Goal: Complete application form: Complete application form

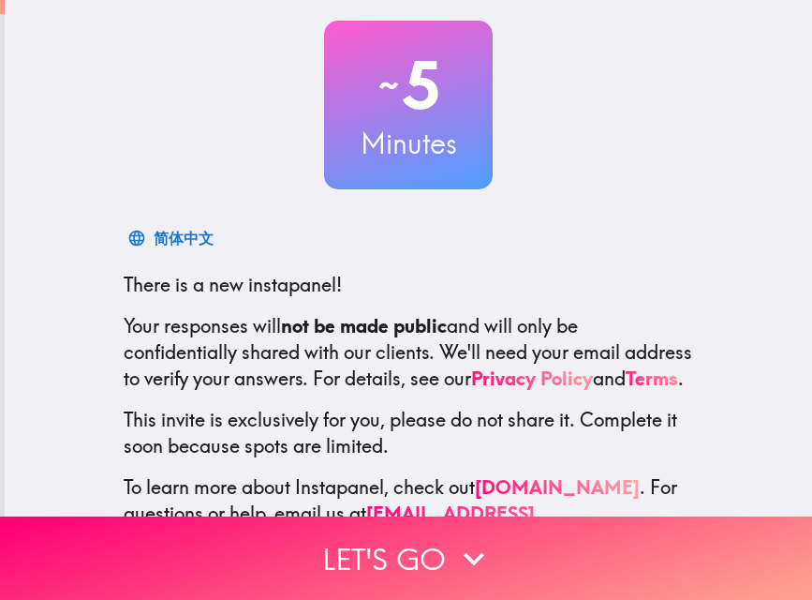
scroll to position [180, 0]
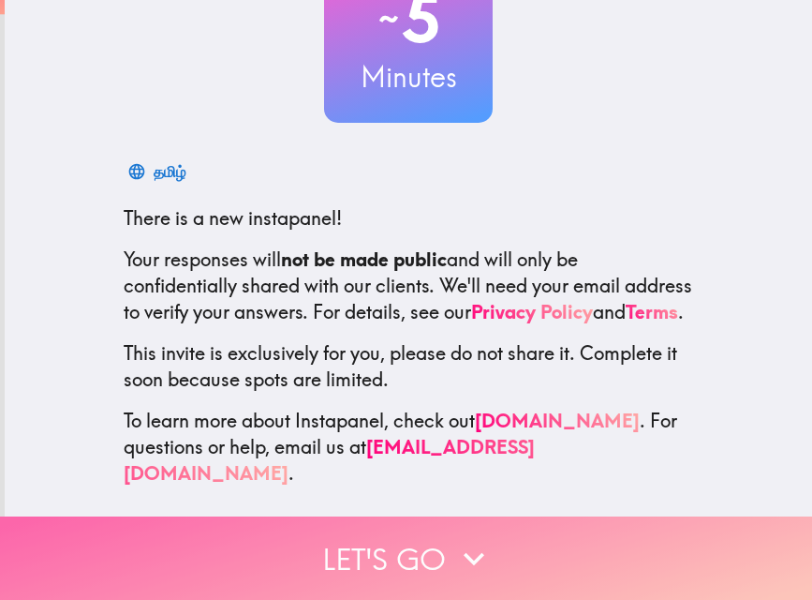
click at [502, 554] on button "Let's go" at bounding box center [406, 557] width 812 height 83
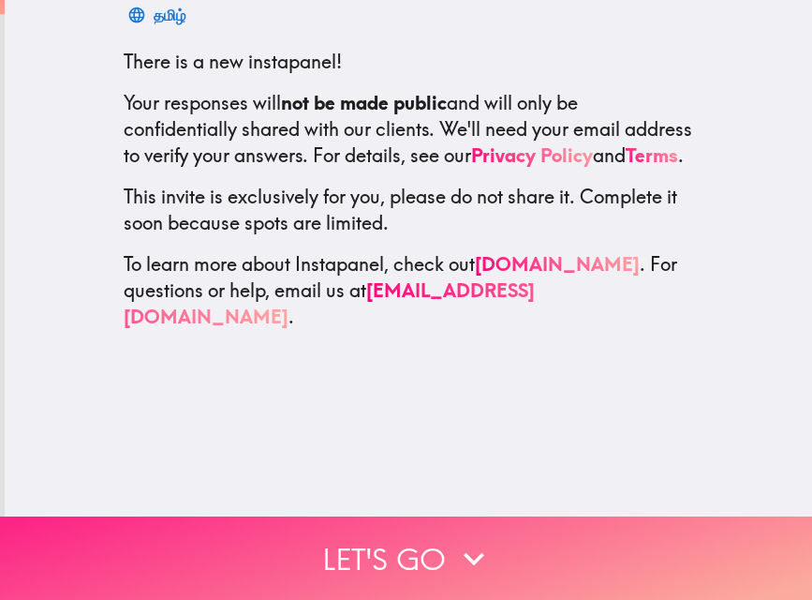
scroll to position [0, 0]
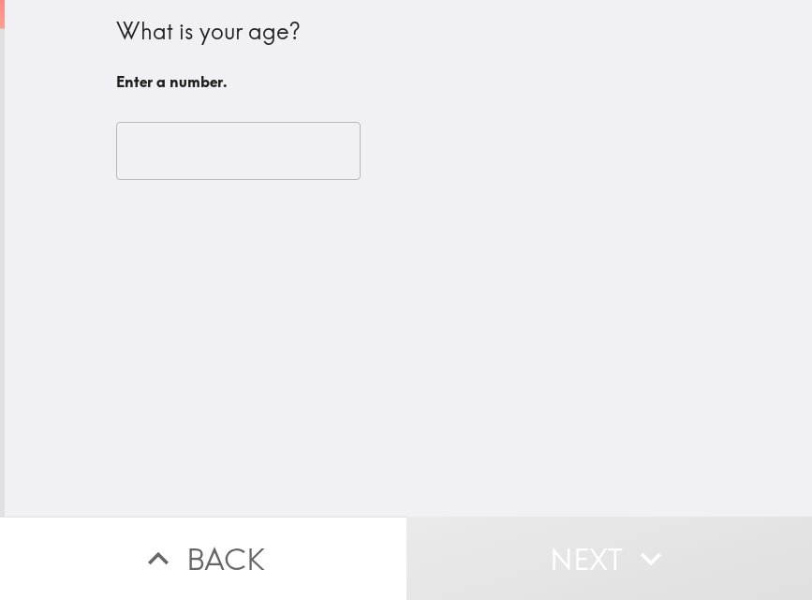
click at [140, 145] on input "number" at bounding box center [238, 151] width 245 height 58
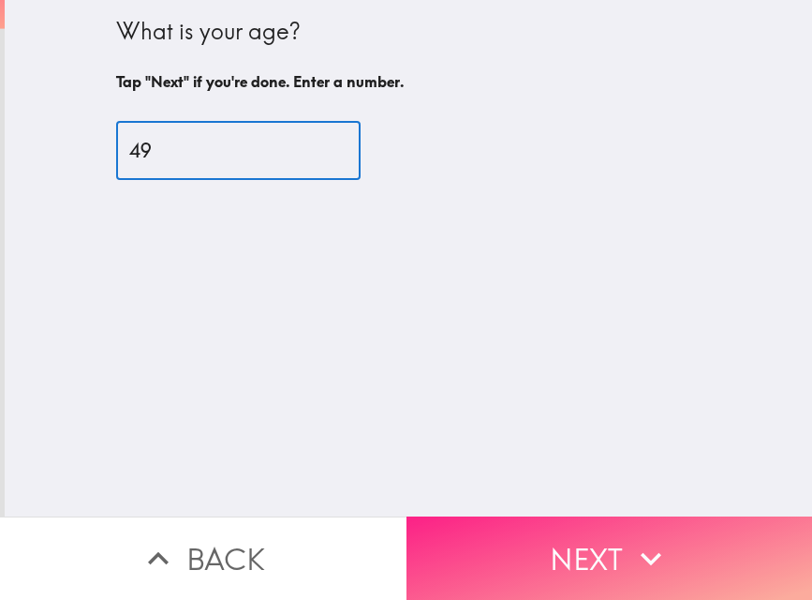
type input "49"
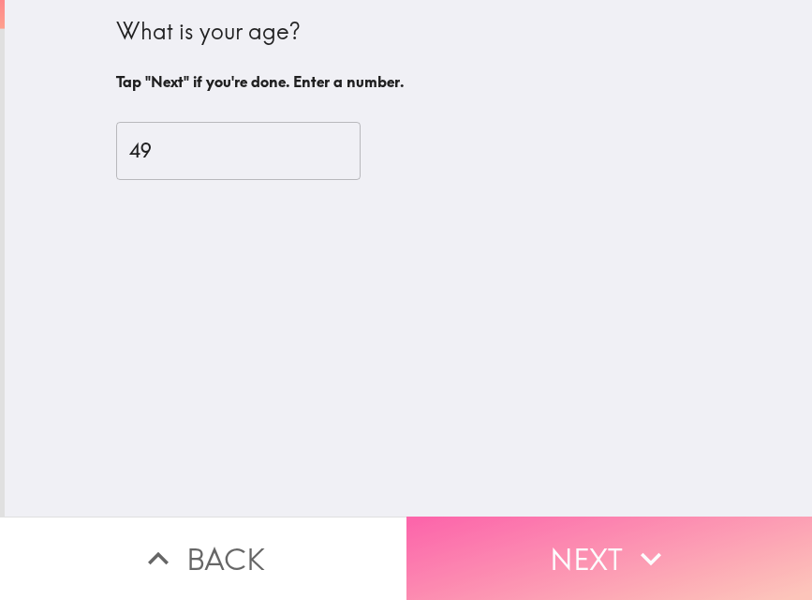
click at [551, 546] on button "Next" at bounding box center [610, 557] width 407 height 83
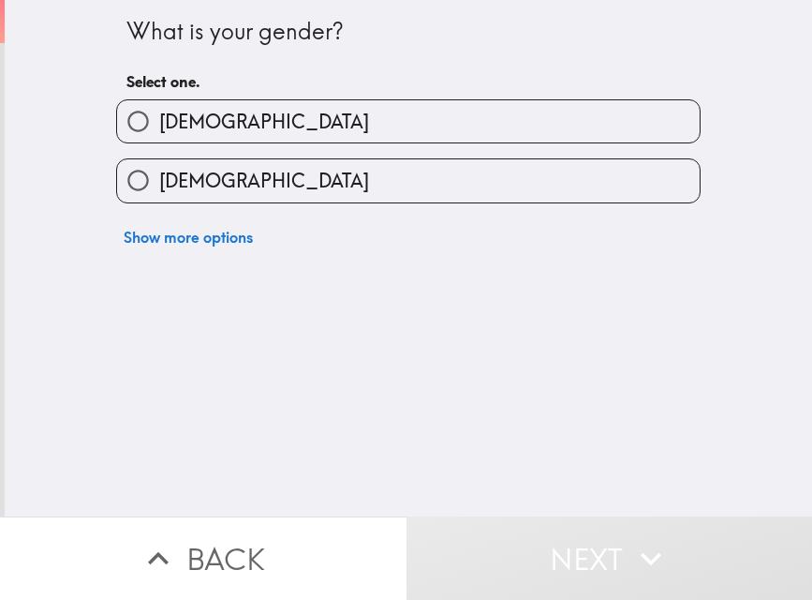
click at [159, 121] on span "[DEMOGRAPHIC_DATA]" at bounding box center [264, 122] width 210 height 26
click at [157, 121] on input "[DEMOGRAPHIC_DATA]" at bounding box center [138, 121] width 42 height 42
radio input "true"
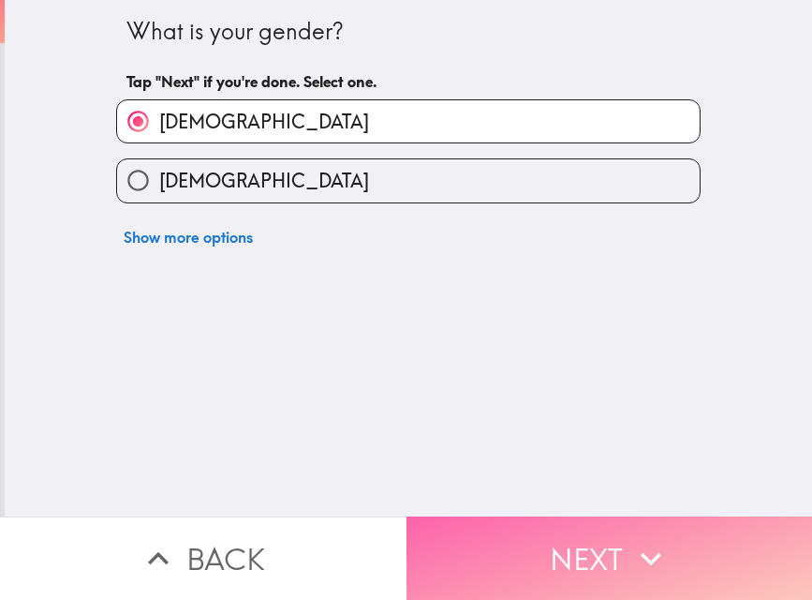
click at [536, 544] on button "Next" at bounding box center [610, 557] width 407 height 83
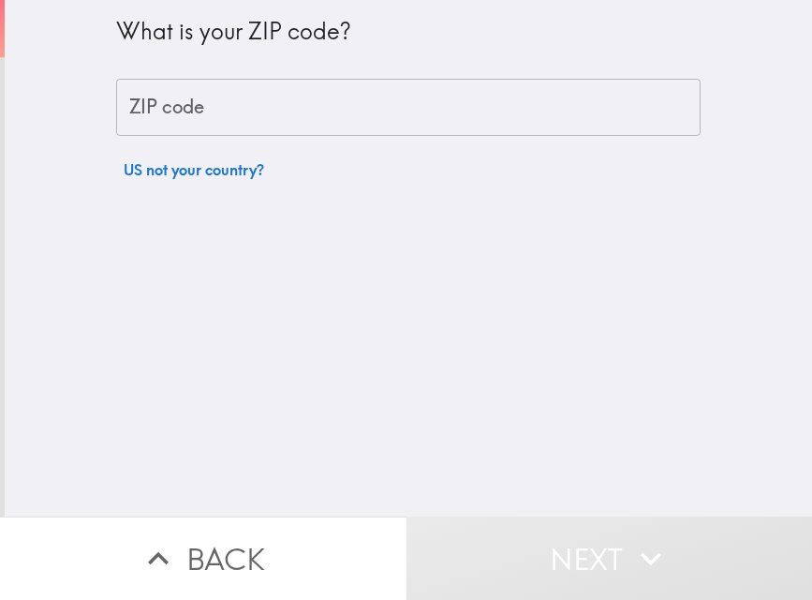
click at [293, 115] on input "ZIP code" at bounding box center [408, 108] width 585 height 58
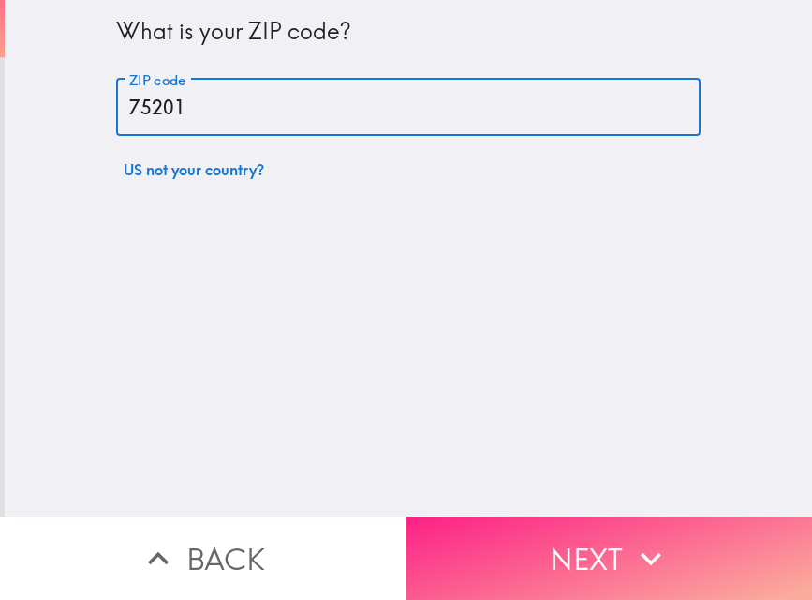
type input "75201"
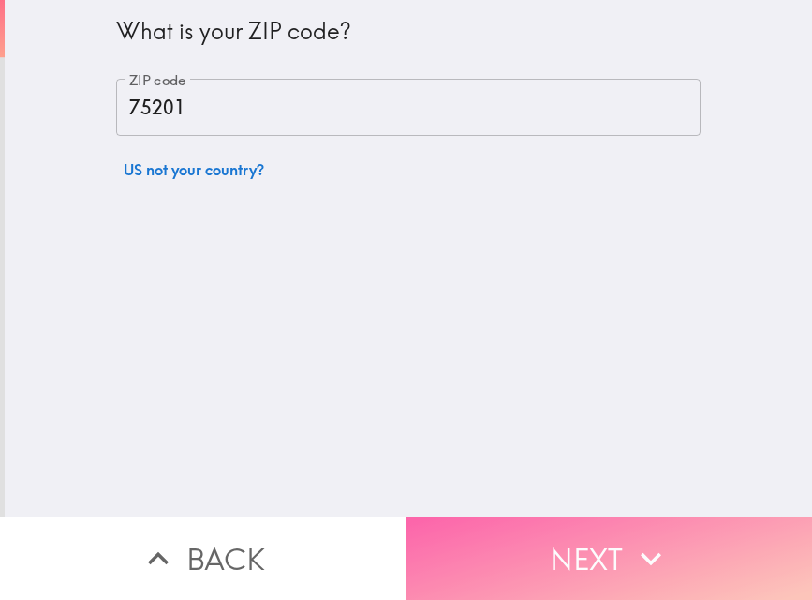
click at [506, 519] on button "Next" at bounding box center [610, 557] width 407 height 83
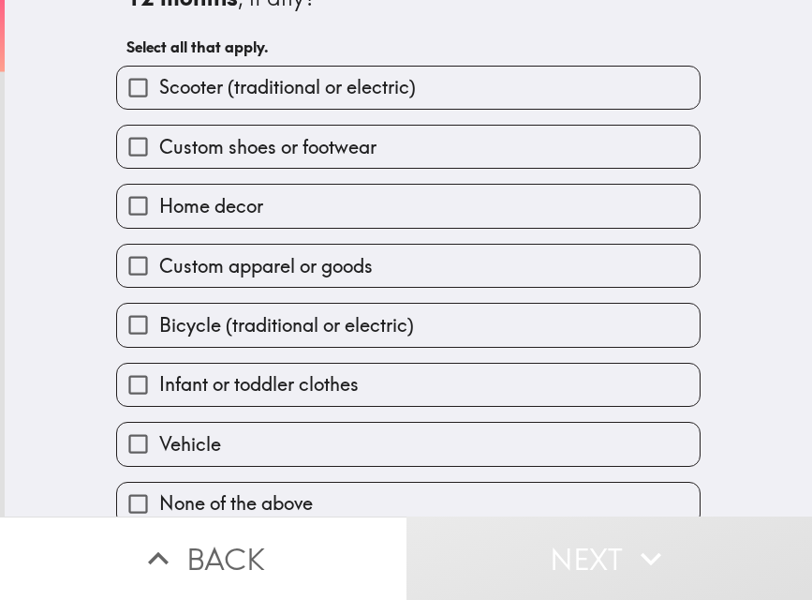
scroll to position [89, 0]
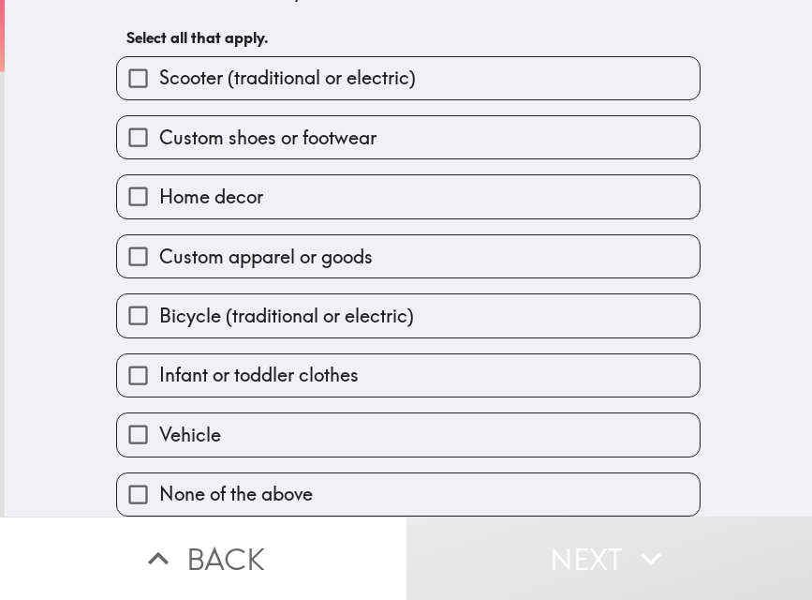
click at [126, 236] on input "Custom apparel or goods" at bounding box center [138, 256] width 42 height 42
checkbox input "true"
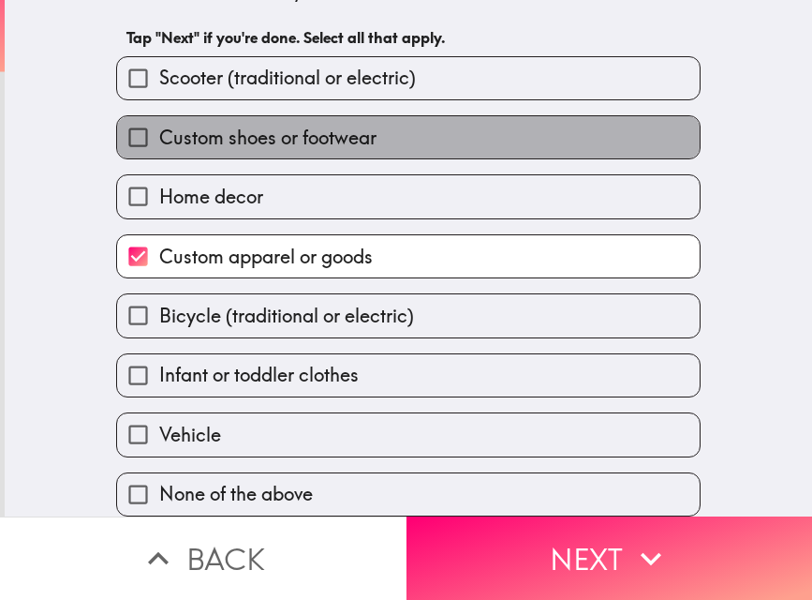
click at [178, 130] on span "Custom shoes or footwear" at bounding box center [267, 138] width 217 height 26
click at [159, 130] on input "Custom shoes or footwear" at bounding box center [138, 137] width 42 height 42
checkbox input "true"
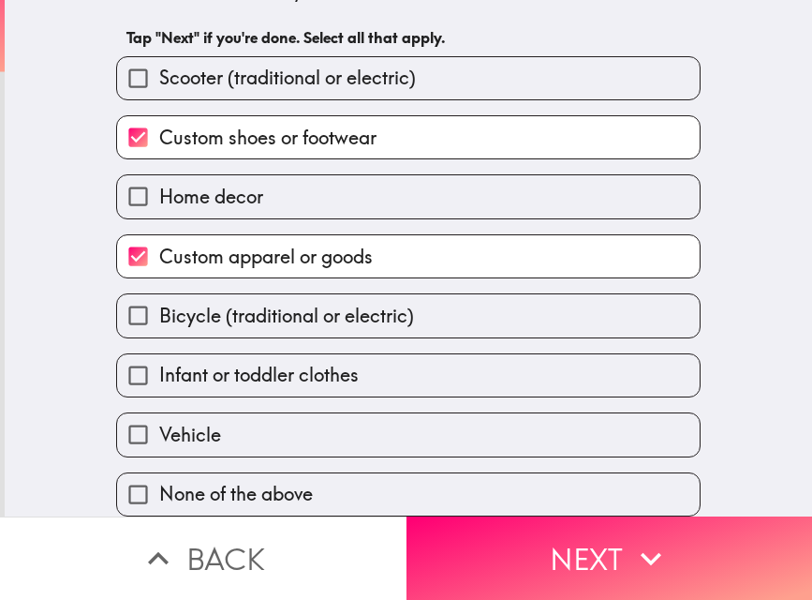
click at [173, 188] on span "Home decor" at bounding box center [211, 197] width 104 height 26
click at [159, 188] on input "Home decor" at bounding box center [138, 196] width 42 height 42
checkbox input "true"
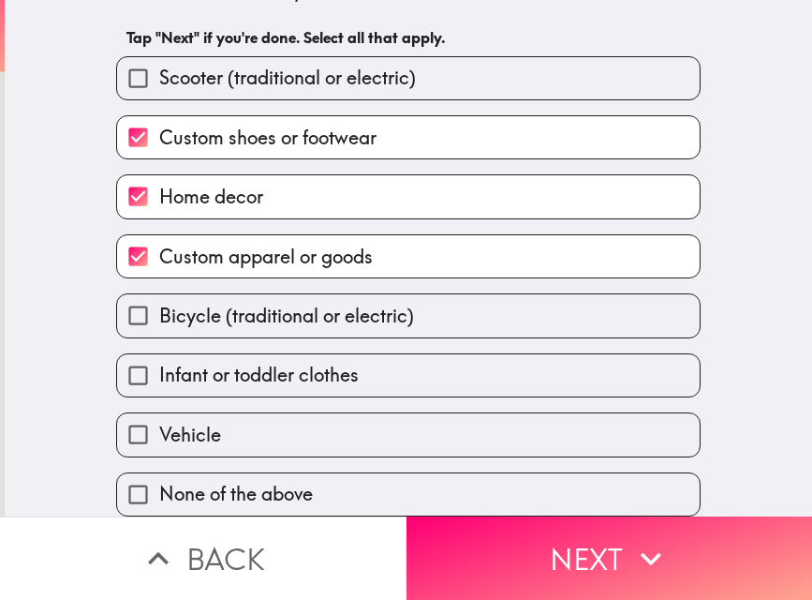
click at [501, 294] on label "Bicycle (traditional or electric)" at bounding box center [408, 315] width 583 height 42
click at [159, 294] on input "Bicycle (traditional or electric)" at bounding box center [138, 315] width 42 height 42
checkbox input "true"
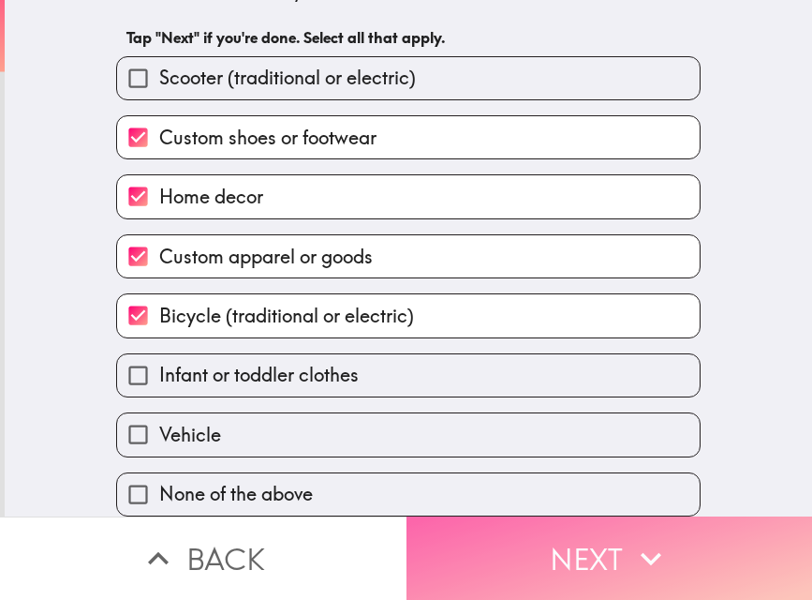
click at [565, 540] on button "Next" at bounding box center [610, 557] width 407 height 83
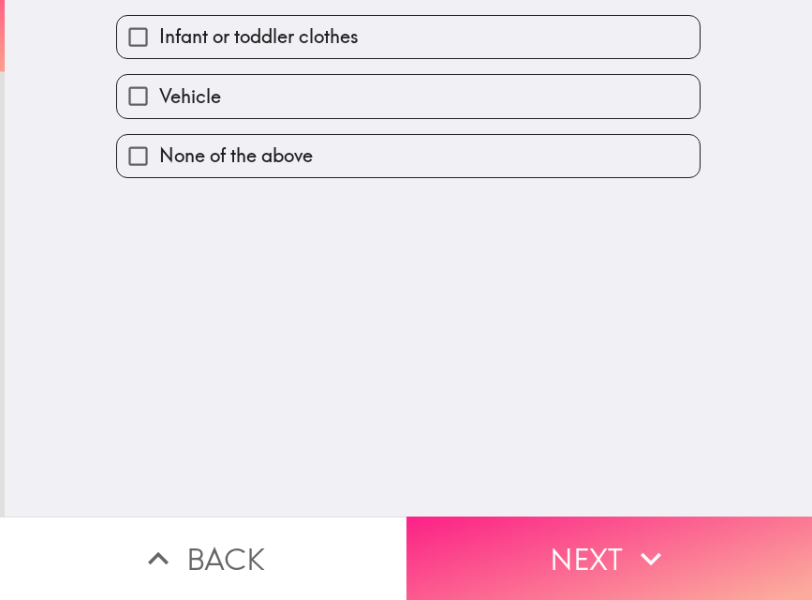
scroll to position [0, 0]
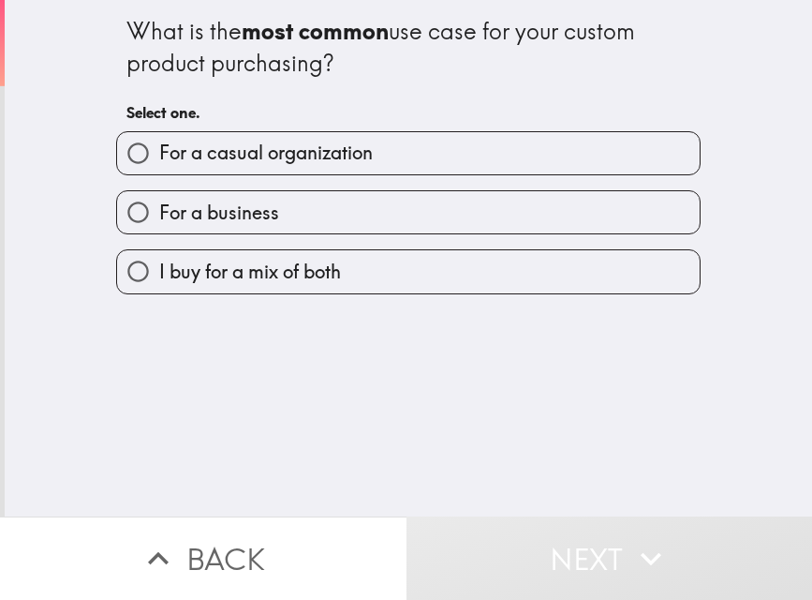
click at [214, 271] on span "I buy for a mix of both" at bounding box center [250, 272] width 182 height 26
click at [159, 271] on input "I buy for a mix of both" at bounding box center [138, 271] width 42 height 42
radio input "true"
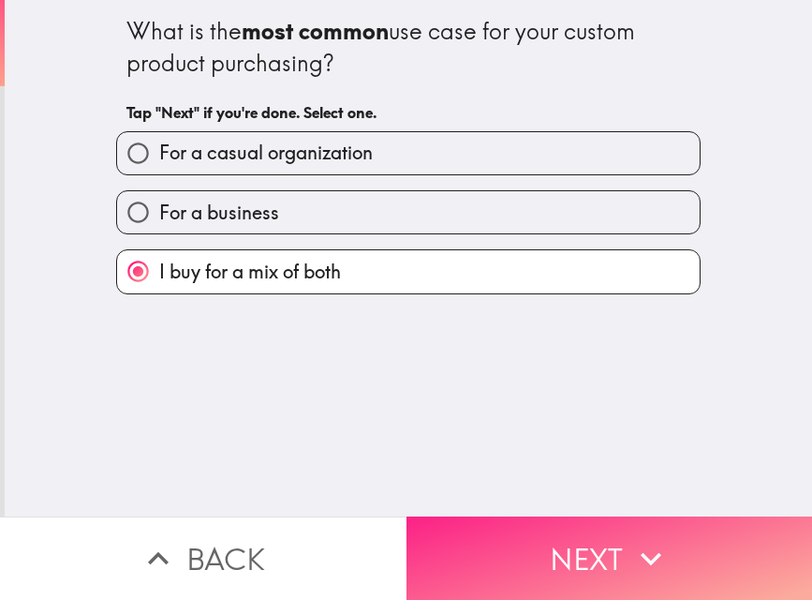
click at [470, 518] on button "Next" at bounding box center [610, 557] width 407 height 83
